Goal: Information Seeking & Learning: Learn about a topic

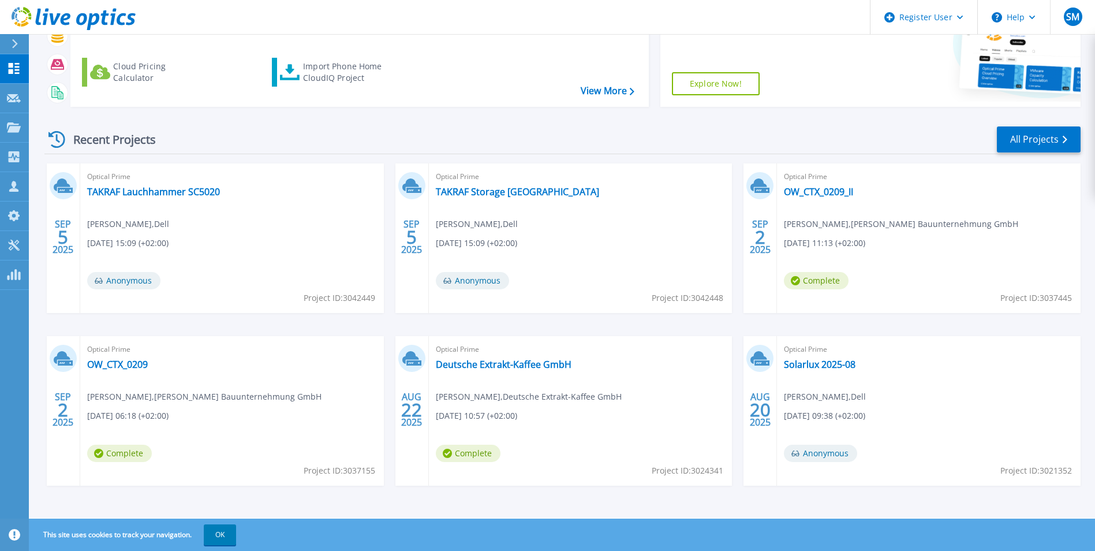
scroll to position [137, 0]
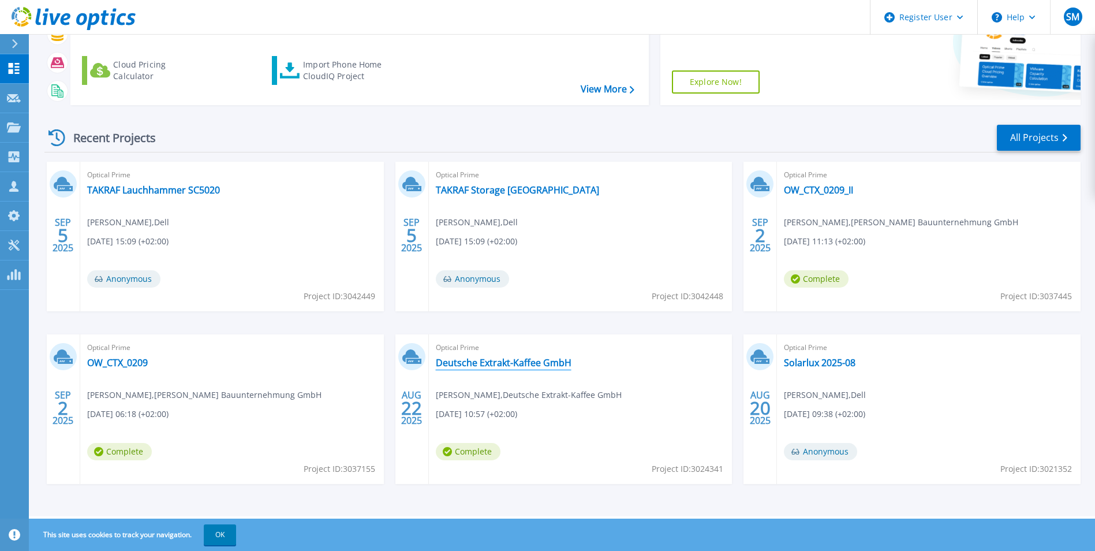
click at [520, 361] on link "Deutsche Extrakt-Kaffee GmbH" at bounding box center [504, 363] width 136 height 12
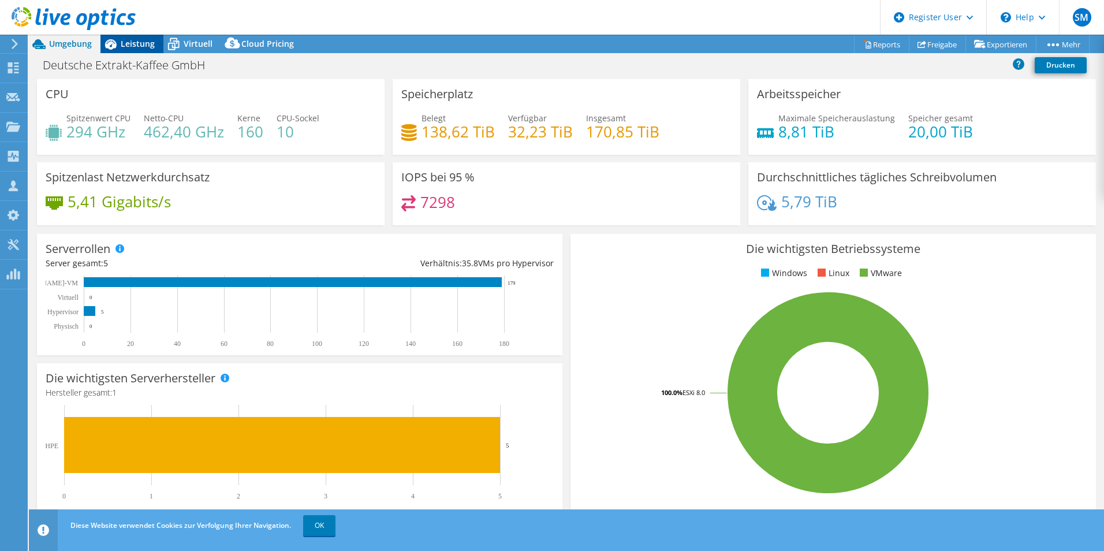
click at [130, 43] on span "Leistung" at bounding box center [138, 43] width 34 height 11
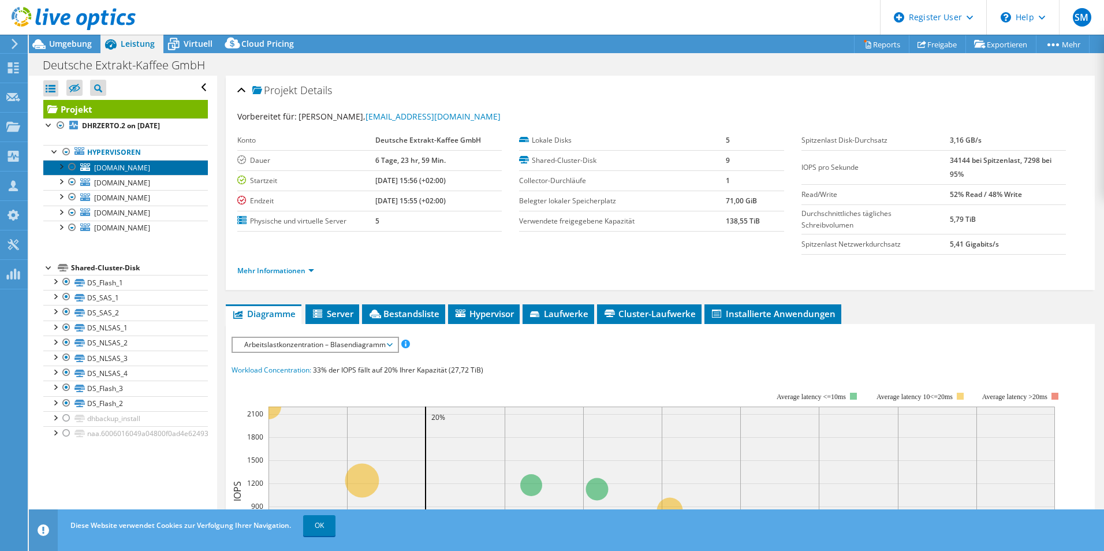
click at [136, 170] on span "[DOMAIN_NAME]" at bounding box center [122, 168] width 56 height 10
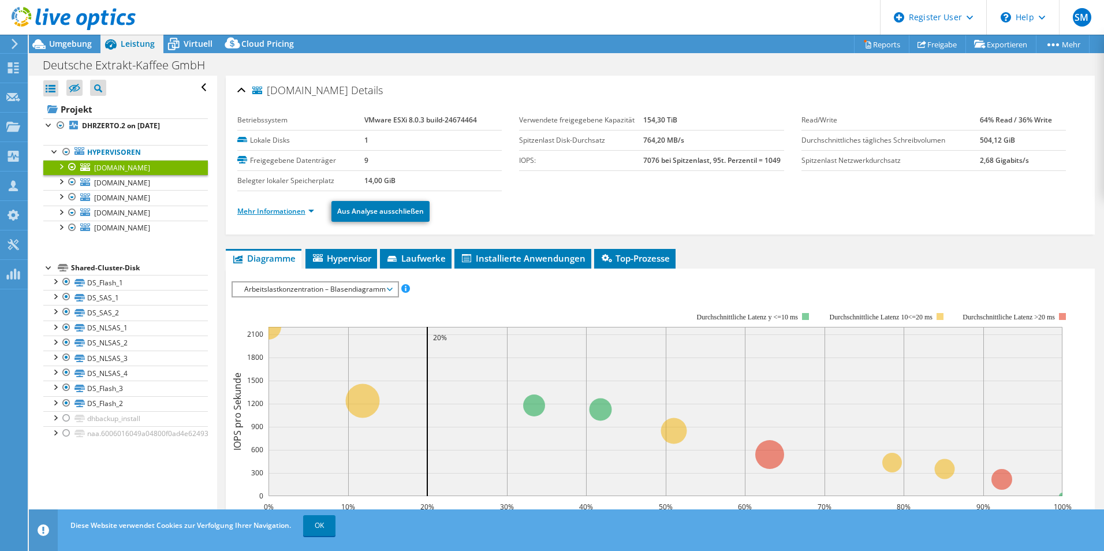
click at [261, 214] on link "Mehr Informationen" at bounding box center [275, 211] width 77 height 10
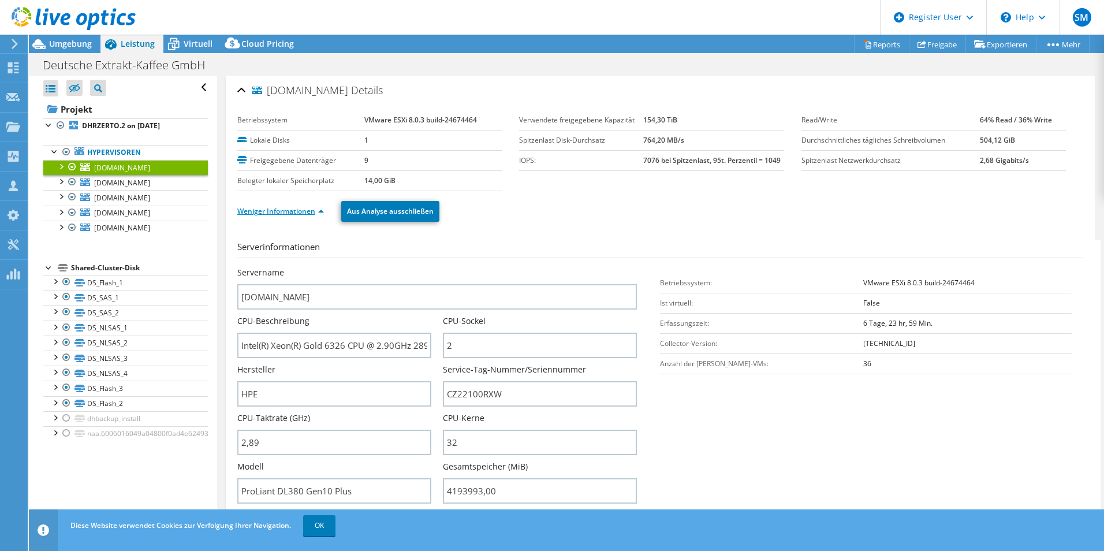
click at [289, 213] on link "Weniger Informationen" at bounding box center [280, 211] width 87 height 10
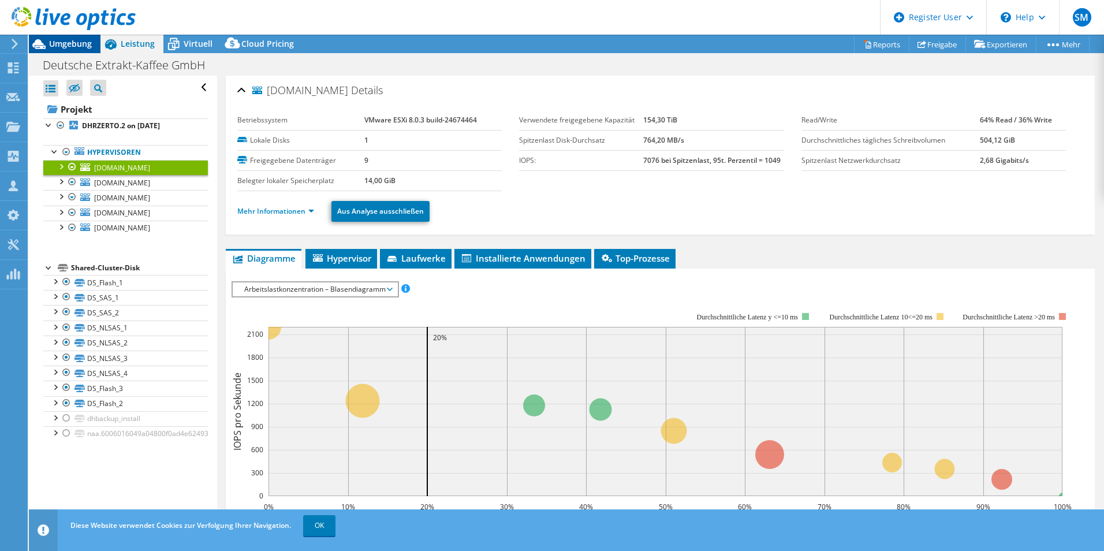
click at [63, 48] on span "Umgebung" at bounding box center [70, 43] width 43 height 11
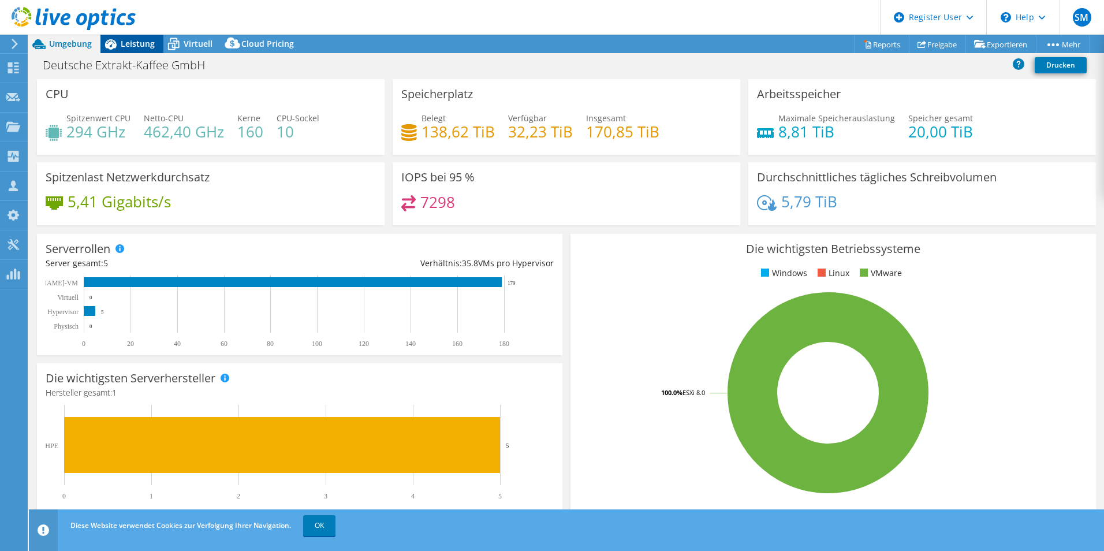
click at [141, 45] on span "Leistung" at bounding box center [138, 43] width 34 height 11
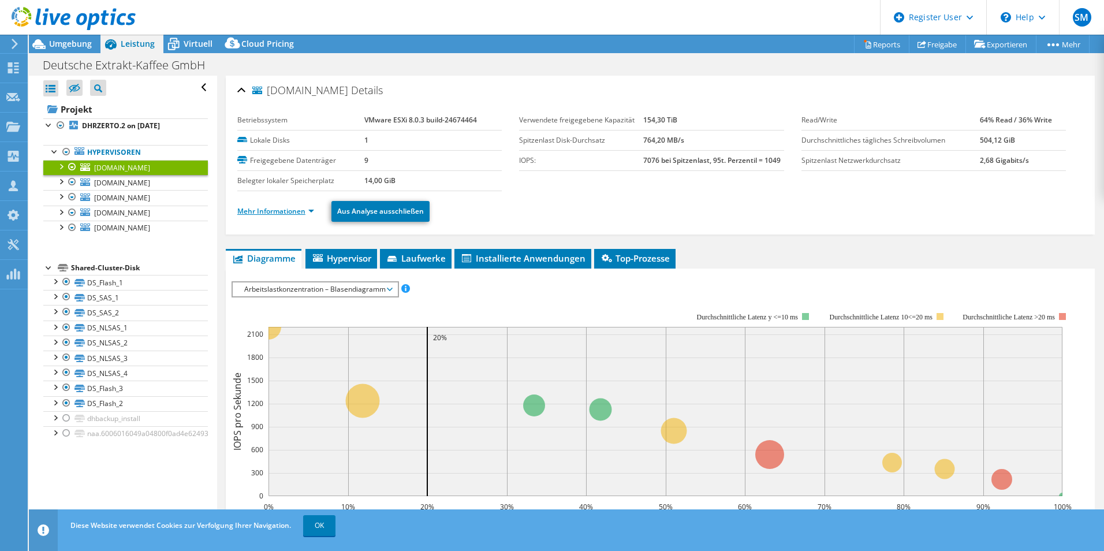
click at [264, 212] on link "Mehr Informationen" at bounding box center [275, 211] width 77 height 10
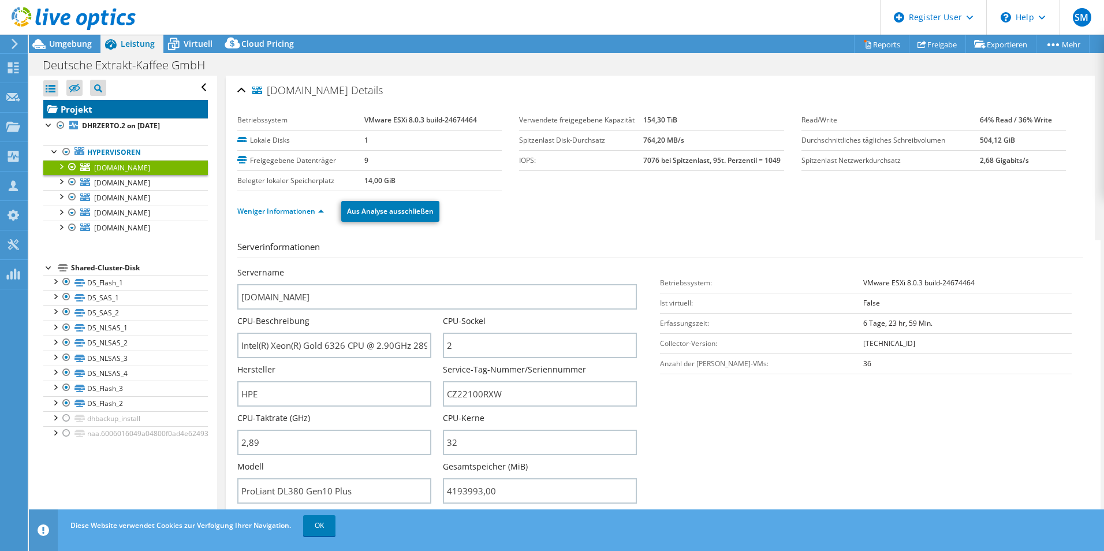
click at [81, 111] on link "Projekt" at bounding box center [125, 109] width 165 height 18
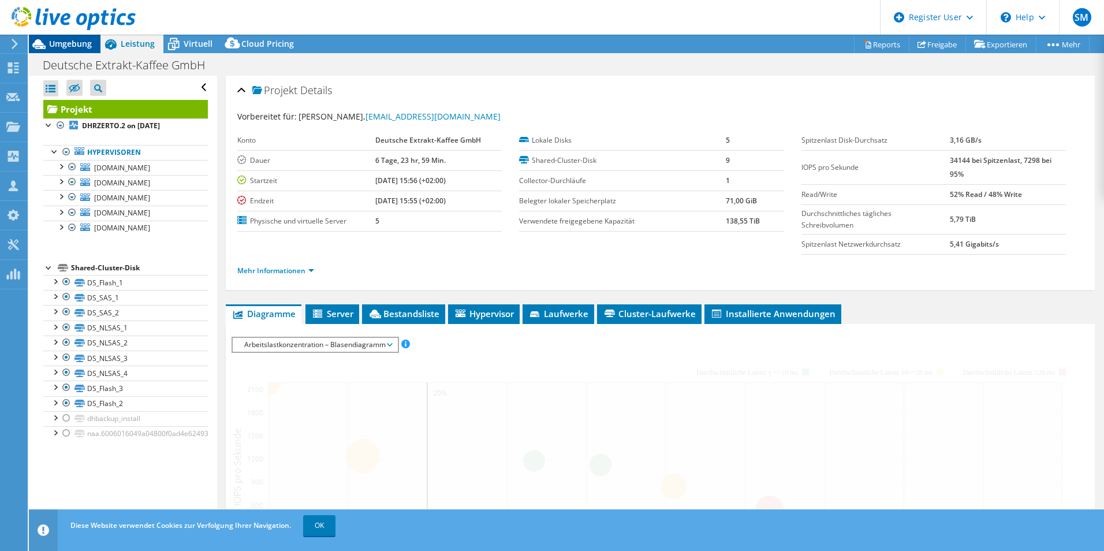
click at [77, 40] on span "Umgebung" at bounding box center [70, 43] width 43 height 11
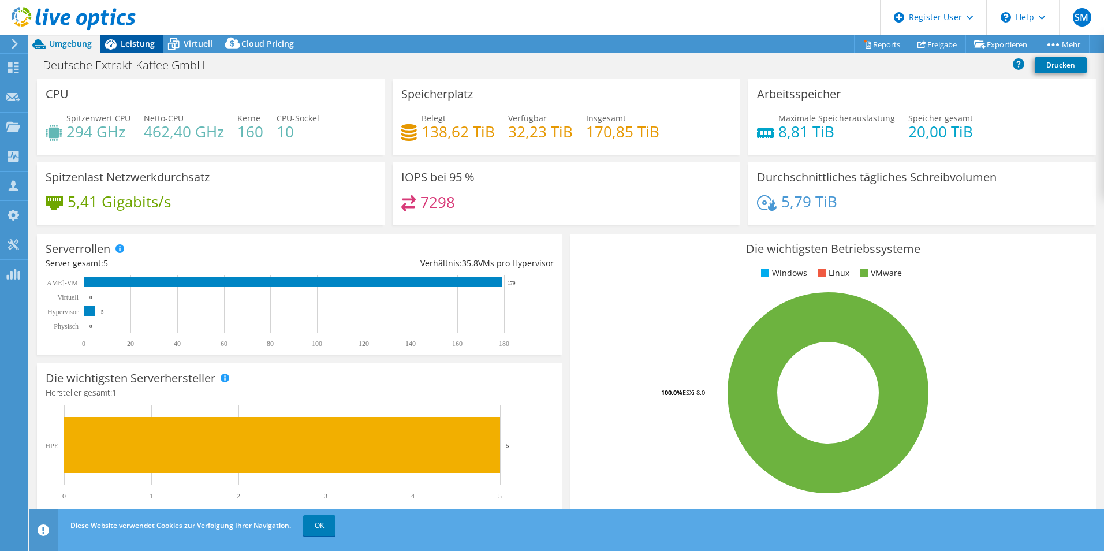
click at [139, 46] on span "Leistung" at bounding box center [138, 43] width 34 height 11
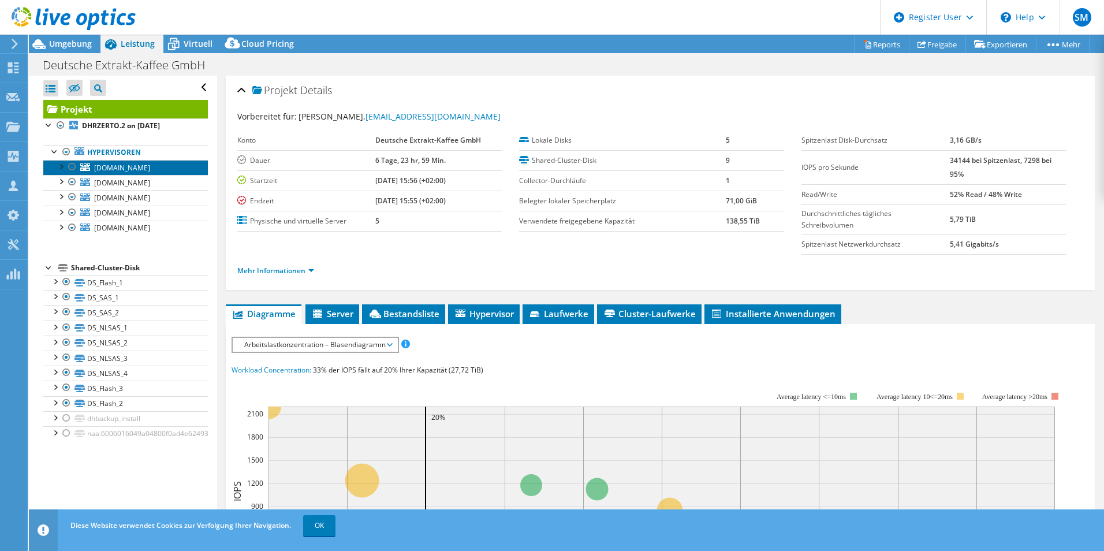
click at [136, 171] on span "[DOMAIN_NAME]" at bounding box center [122, 168] width 56 height 10
